Goal: Task Accomplishment & Management: Manage account settings

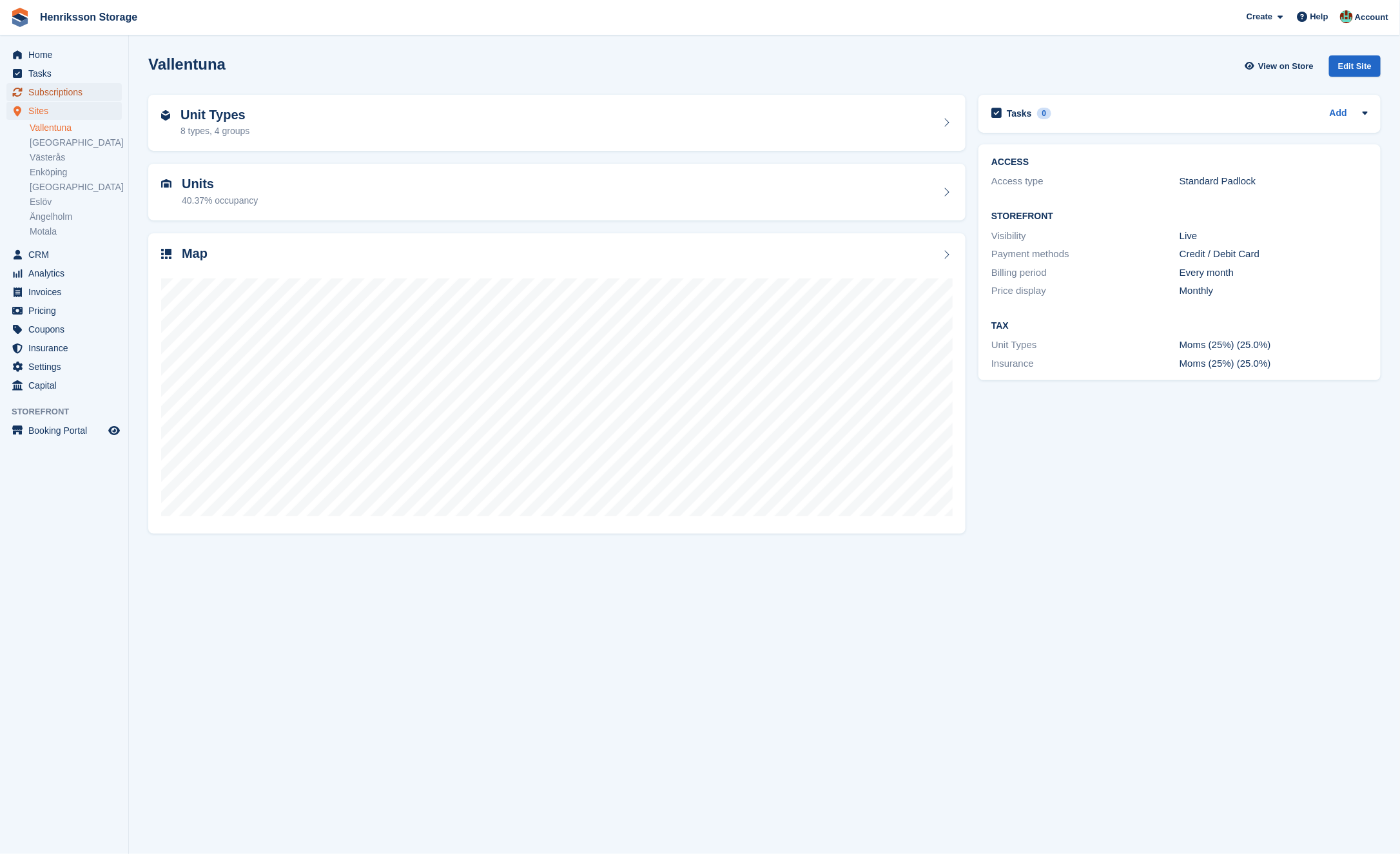
click at [58, 93] on span "Subscriptions" at bounding box center [67, 92] width 77 height 18
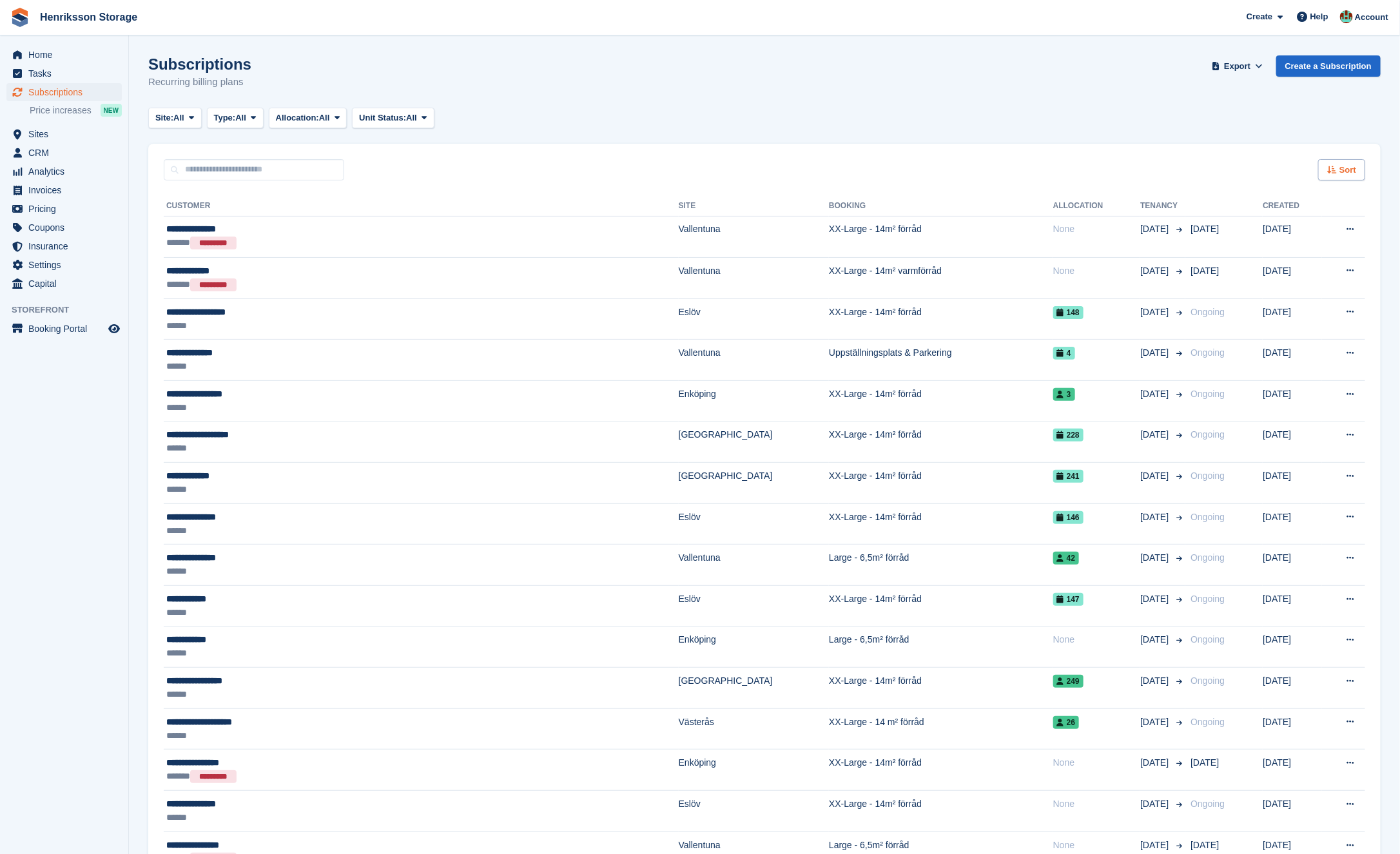
click at [1333, 167] on icon at bounding box center [1332, 170] width 10 height 9
click at [1284, 254] on span "Move in date" at bounding box center [1287, 250] width 51 height 10
